Goal: Find specific fact

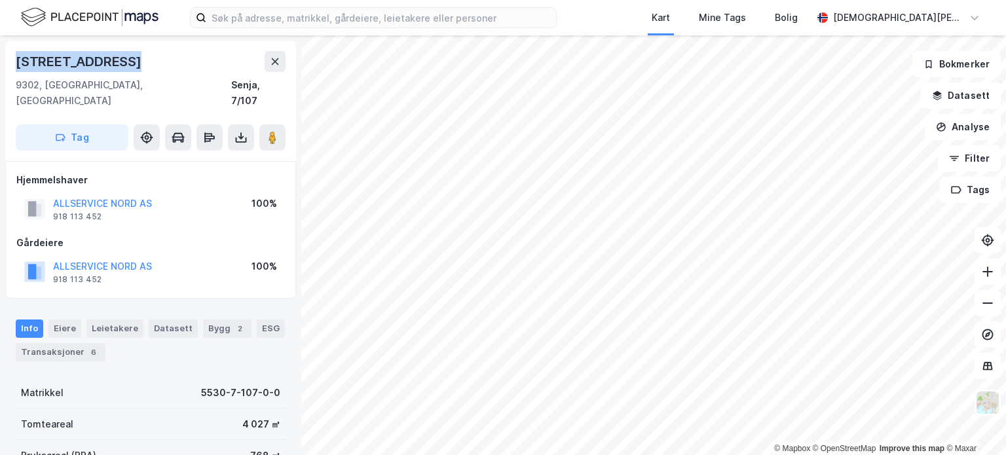
click at [141, 51] on div "[STREET_ADDRESS]" at bounding box center [151, 61] width 270 height 21
drag, startPoint x: 131, startPoint y: 78, endPoint x: 81, endPoint y: 65, distance: 51.5
click at [81, 65] on div "[STREET_ADDRESS]" at bounding box center [151, 80] width 270 height 58
click at [176, 64] on div "[STREET_ADDRESS]" at bounding box center [151, 61] width 270 height 21
click at [142, 54] on div "[STREET_ADDRESS]" at bounding box center [151, 61] width 270 height 21
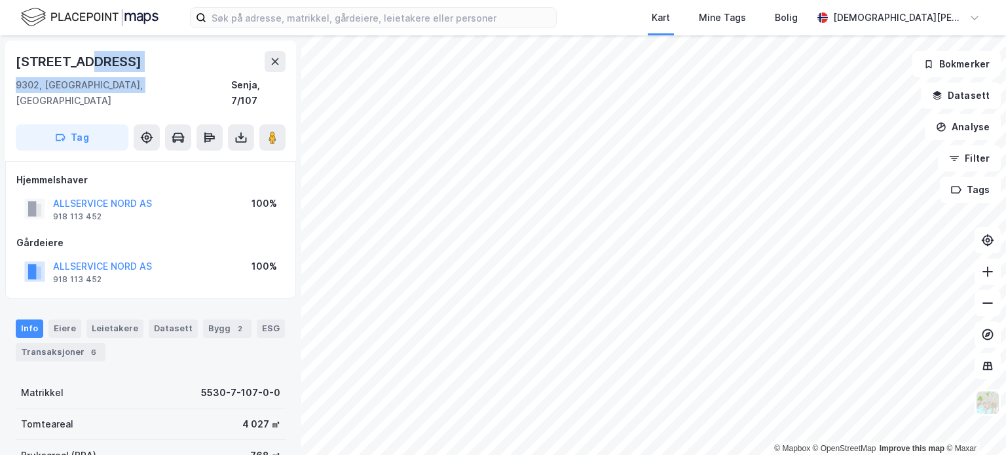
click at [139, 62] on div "[STREET_ADDRESS]" at bounding box center [151, 61] width 270 height 21
click at [164, 59] on div "[STREET_ADDRESS]" at bounding box center [151, 61] width 270 height 21
drag, startPoint x: 113, startPoint y: 60, endPoint x: 20, endPoint y: 52, distance: 93.3
click at [20, 52] on div "[STREET_ADDRESS]" at bounding box center [80, 61] width 128 height 21
drag, startPoint x: 210, startPoint y: 54, endPoint x: 202, endPoint y: 54, distance: 7.9
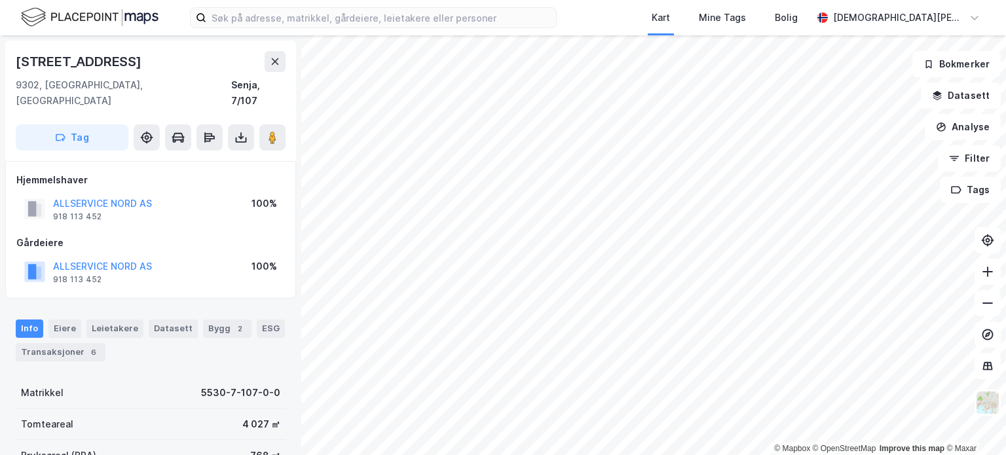
click at [204, 54] on div "[STREET_ADDRESS]" at bounding box center [151, 61] width 270 height 21
drag, startPoint x: 115, startPoint y: 60, endPoint x: 18, endPoint y: 53, distance: 97.1
click at [18, 53] on div "[STREET_ADDRESS]" at bounding box center [80, 61] width 128 height 21
copy div "[STREET_ADDRESS]"
